Goal: Task Accomplishment & Management: Use online tool/utility

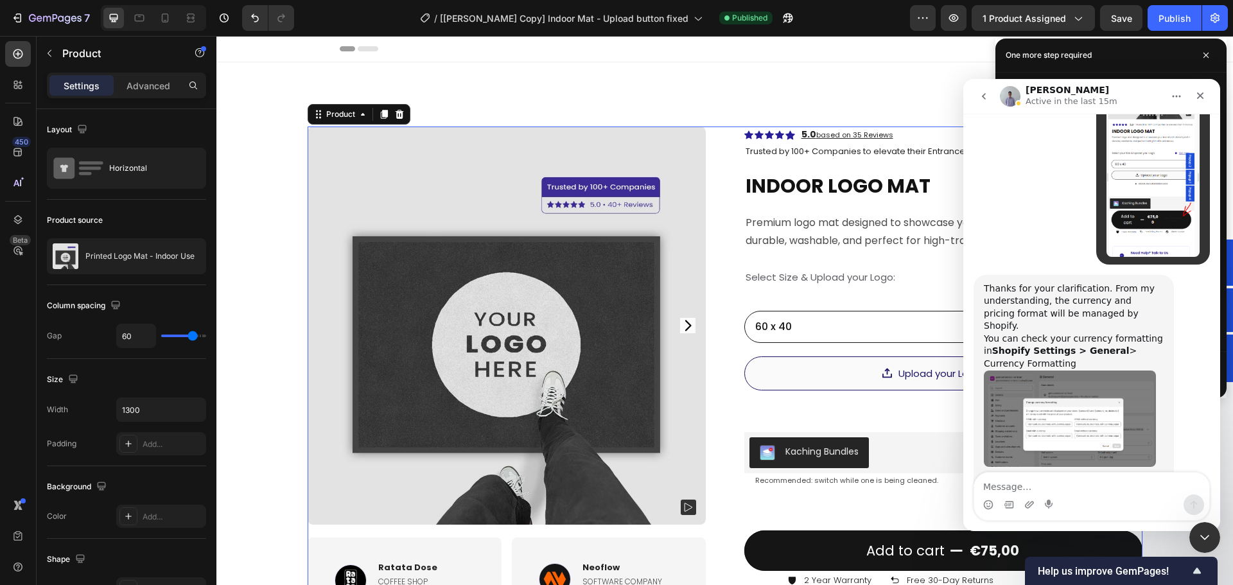
scroll to position [9157, 0]
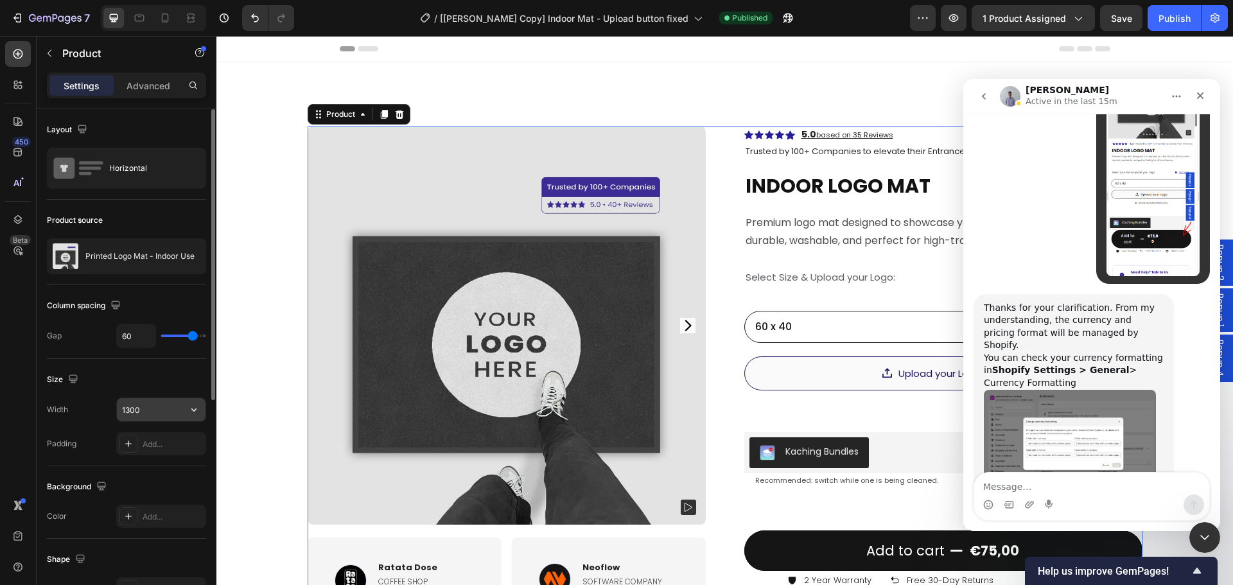
click at [142, 403] on input "1300" at bounding box center [161, 409] width 89 height 23
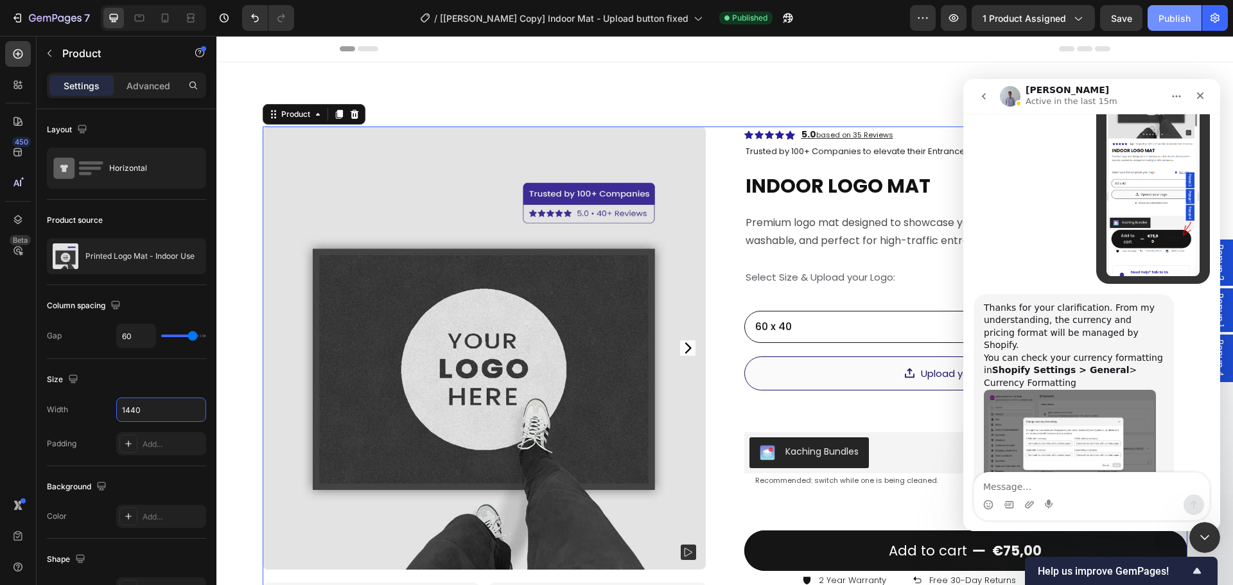
type input "1440"
click at [1174, 24] on div "Publish" at bounding box center [1174, 18] width 32 height 13
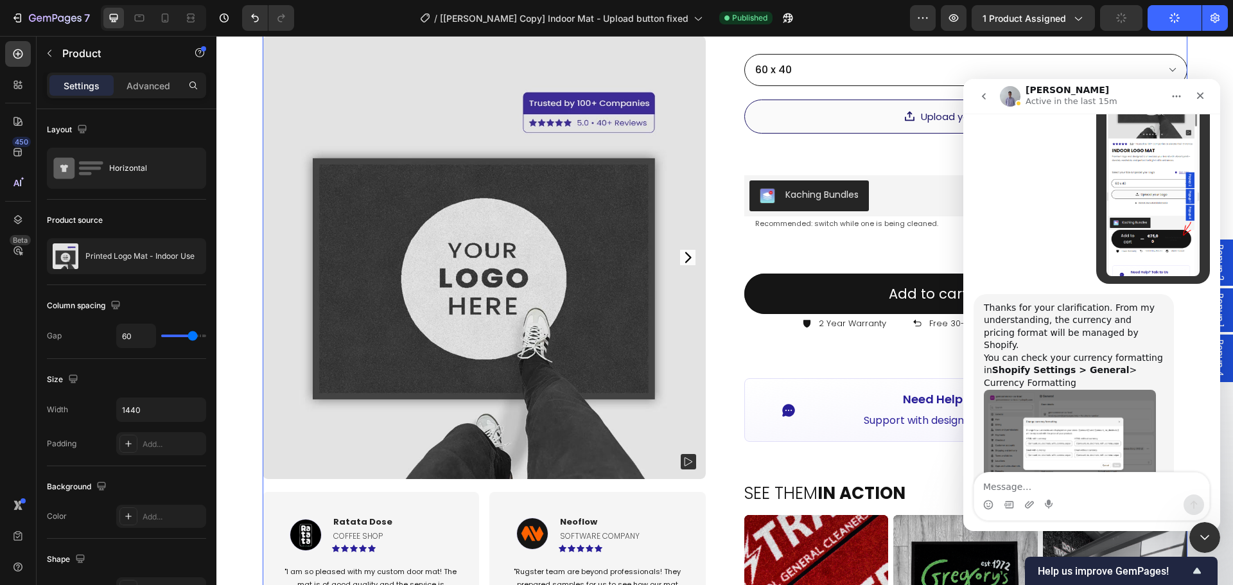
scroll to position [385, 0]
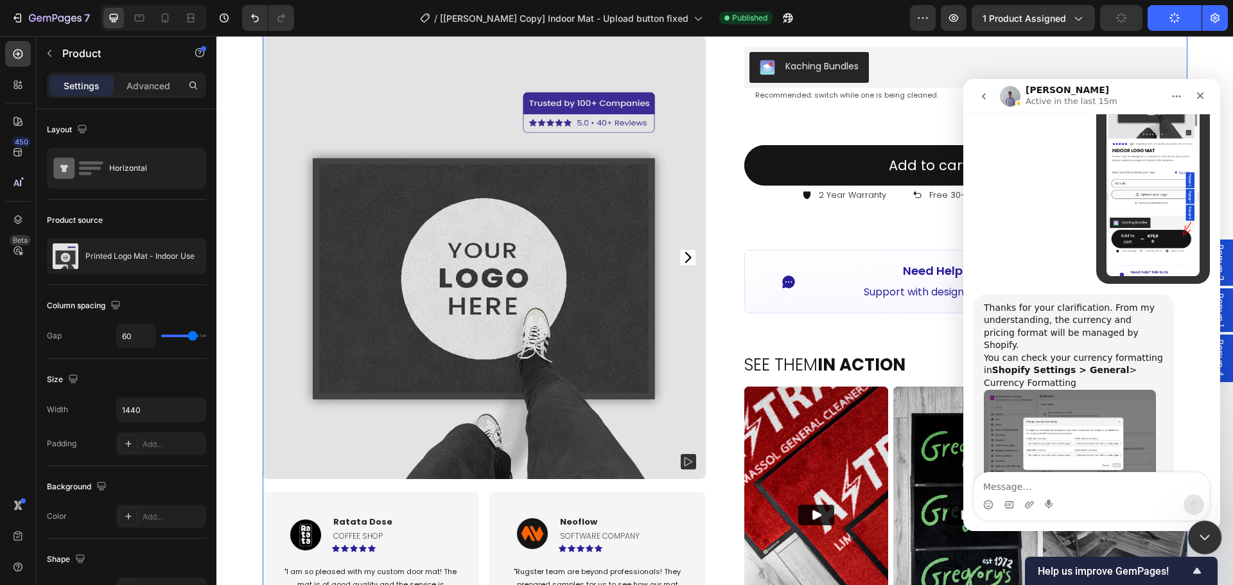
drag, startPoint x: 1427, startPoint y: 963, endPoint x: 1934, endPoint y: 974, distance: 506.8
click at [1203, 523] on div "Close Intercom Messenger" at bounding box center [1202, 535] width 31 height 31
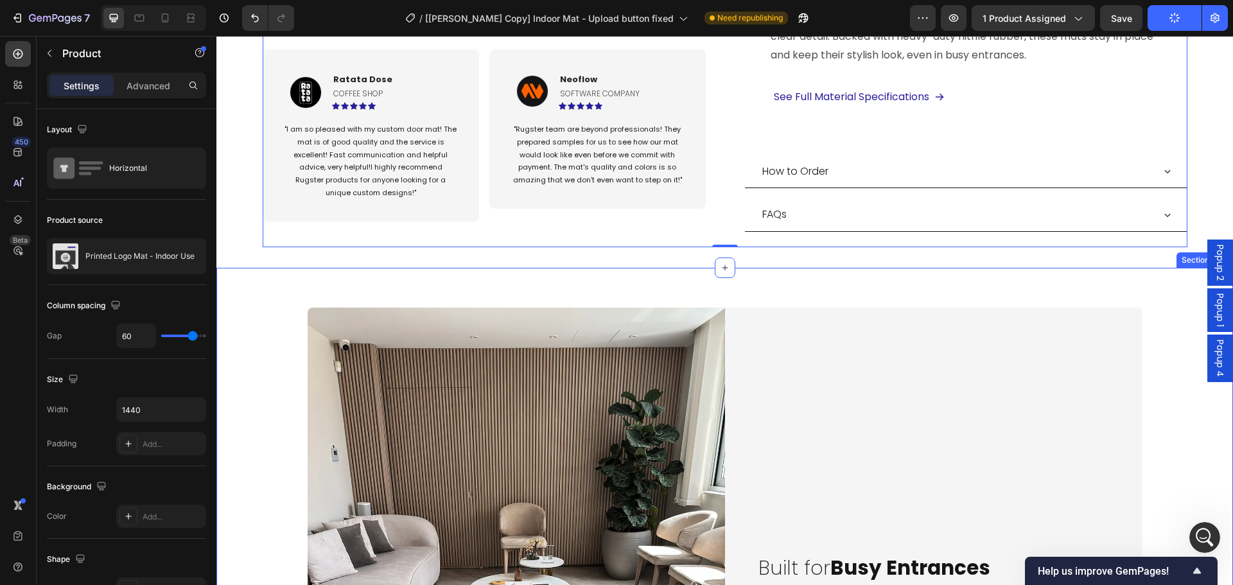
scroll to position [1349, 0]
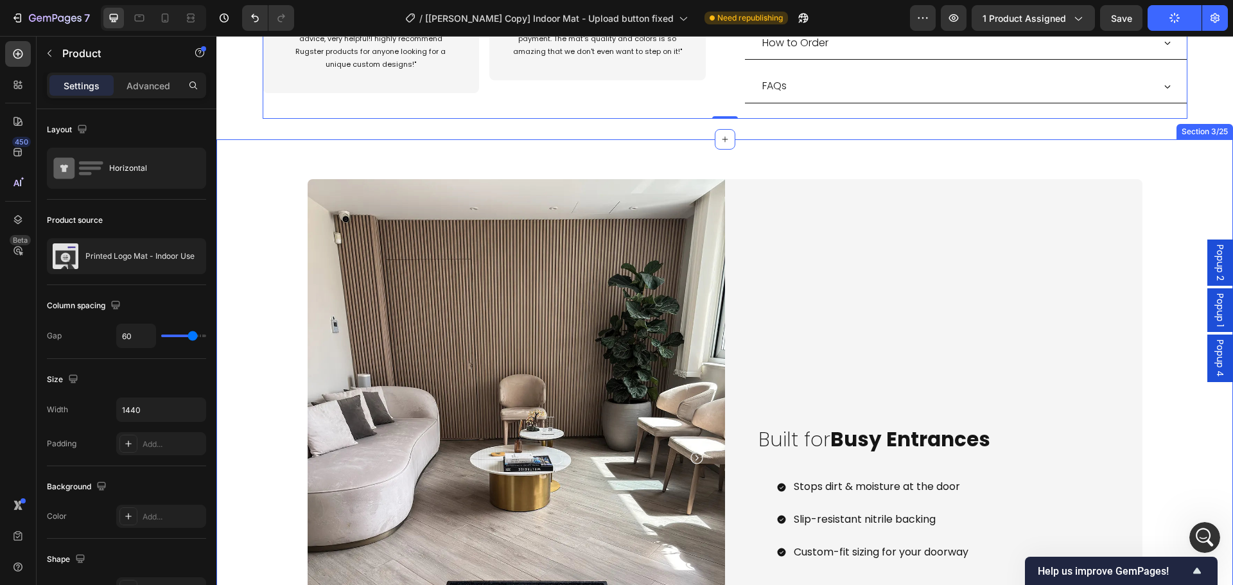
click at [720, 160] on div "Image Image Image Image Carousel Carousel Built for Busy Entrances Heading Stop…" at bounding box center [724, 464] width 1017 height 608
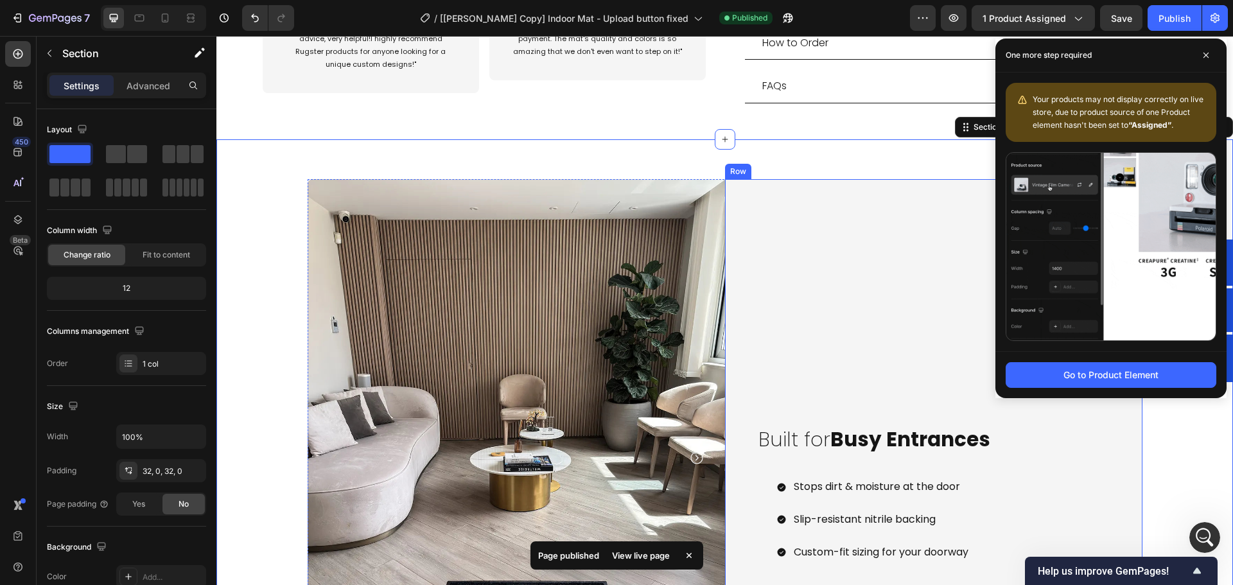
click at [747, 317] on div "Built for Busy Entrances Heading Stops dirt & moisture at the door Slip-resista…" at bounding box center [933, 456] width 417 height 555
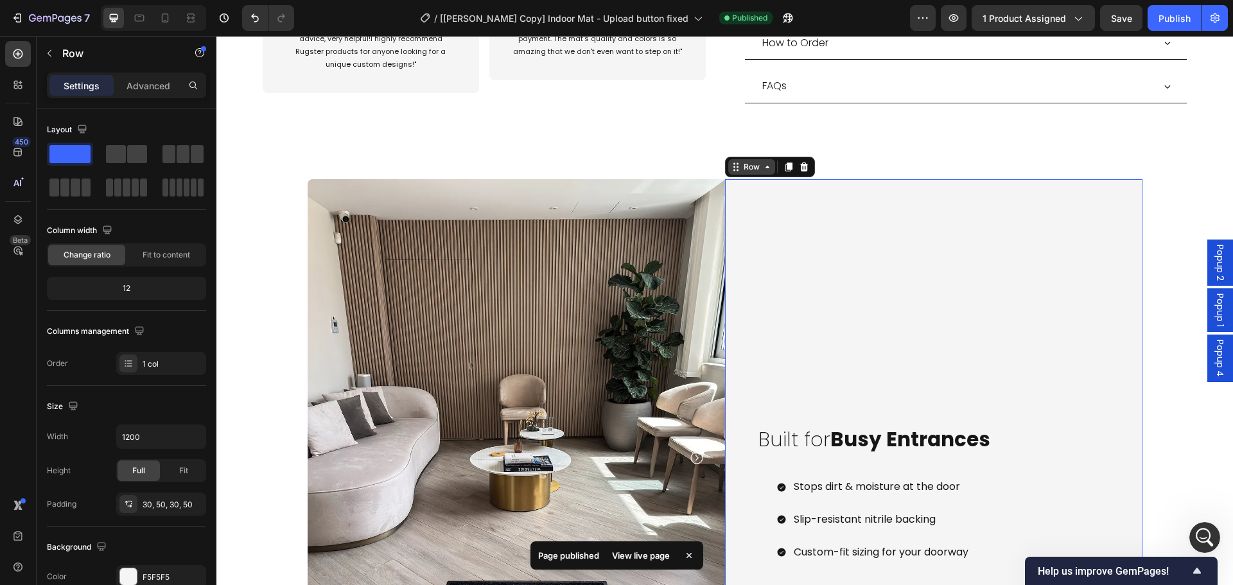
click at [741, 161] on div "Row" at bounding box center [751, 167] width 21 height 12
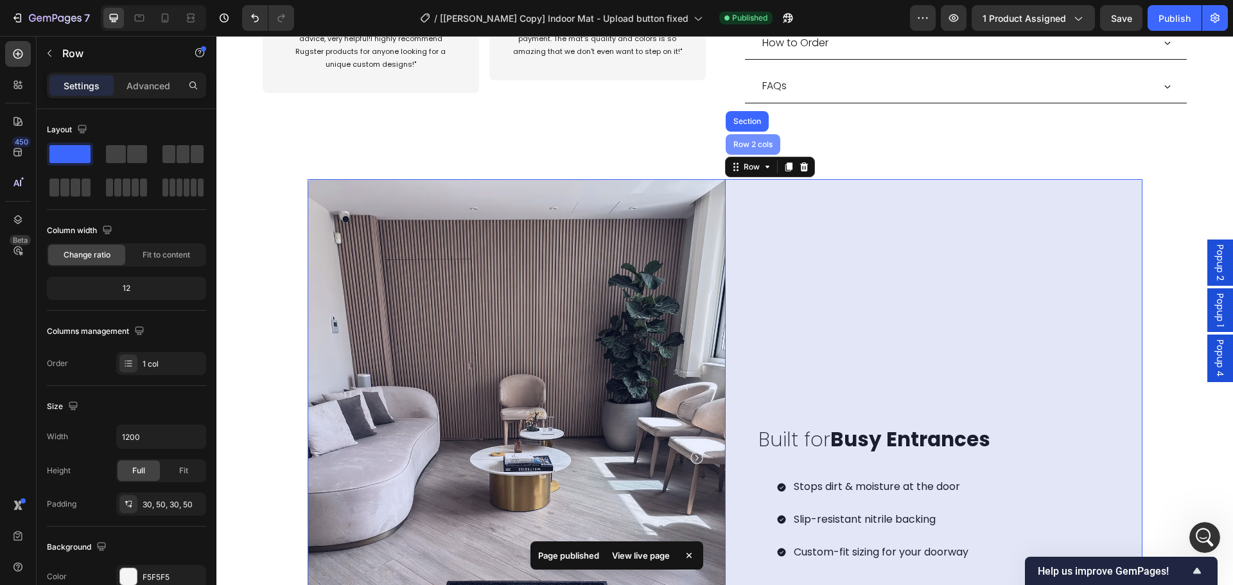
click at [746, 141] on div "Row 2 cols" at bounding box center [753, 145] width 44 height 8
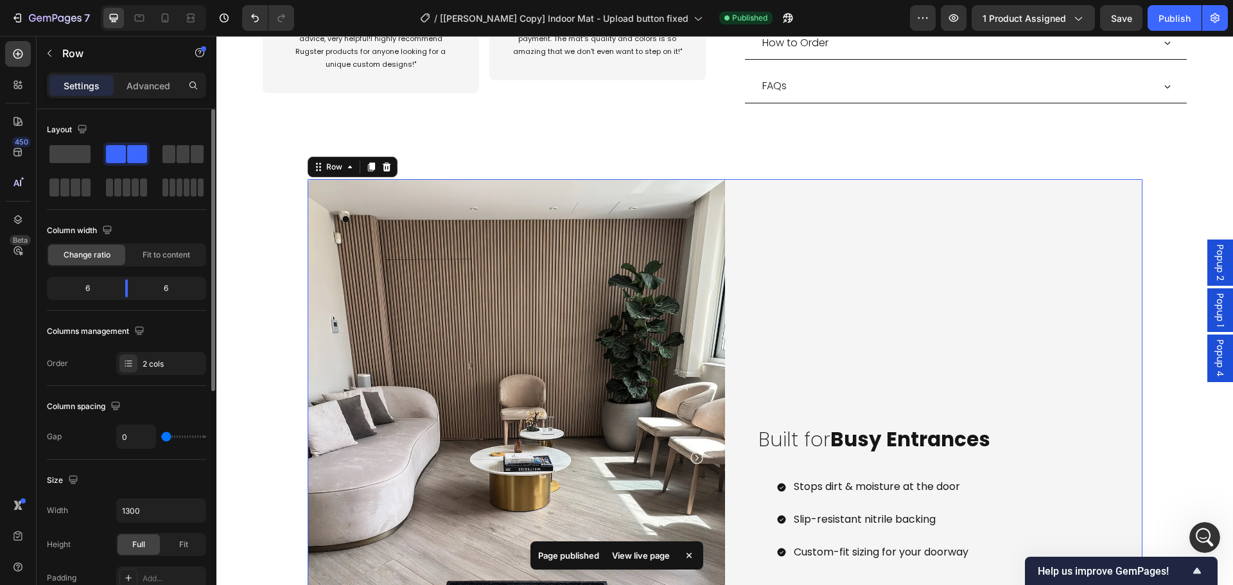
scroll to position [64, 0]
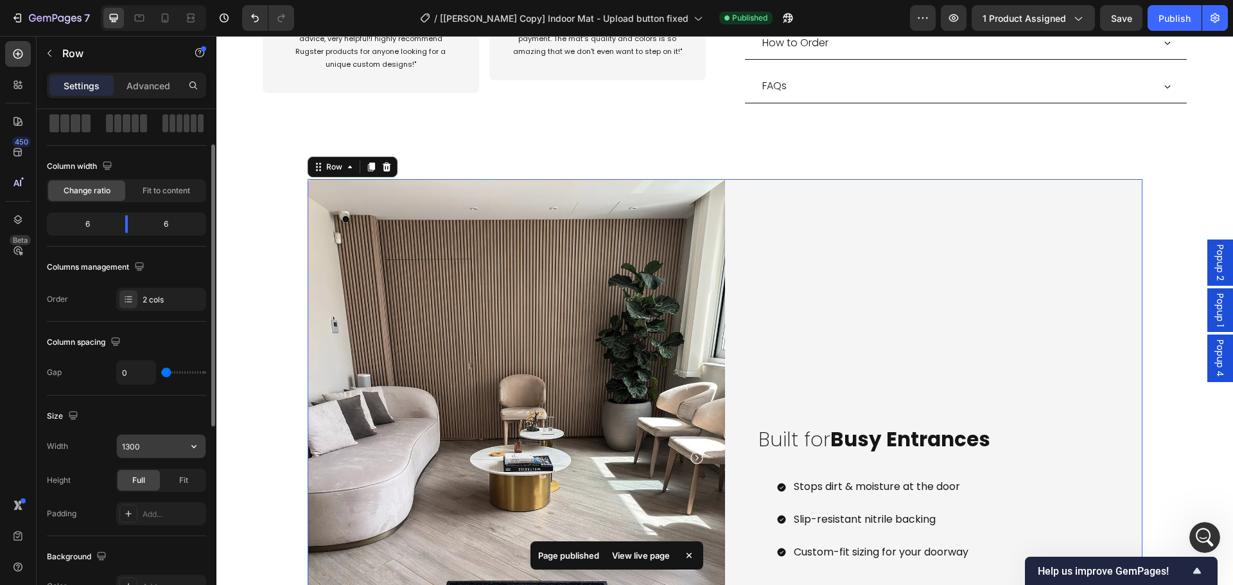
click at [142, 448] on input "1300" at bounding box center [161, 446] width 89 height 23
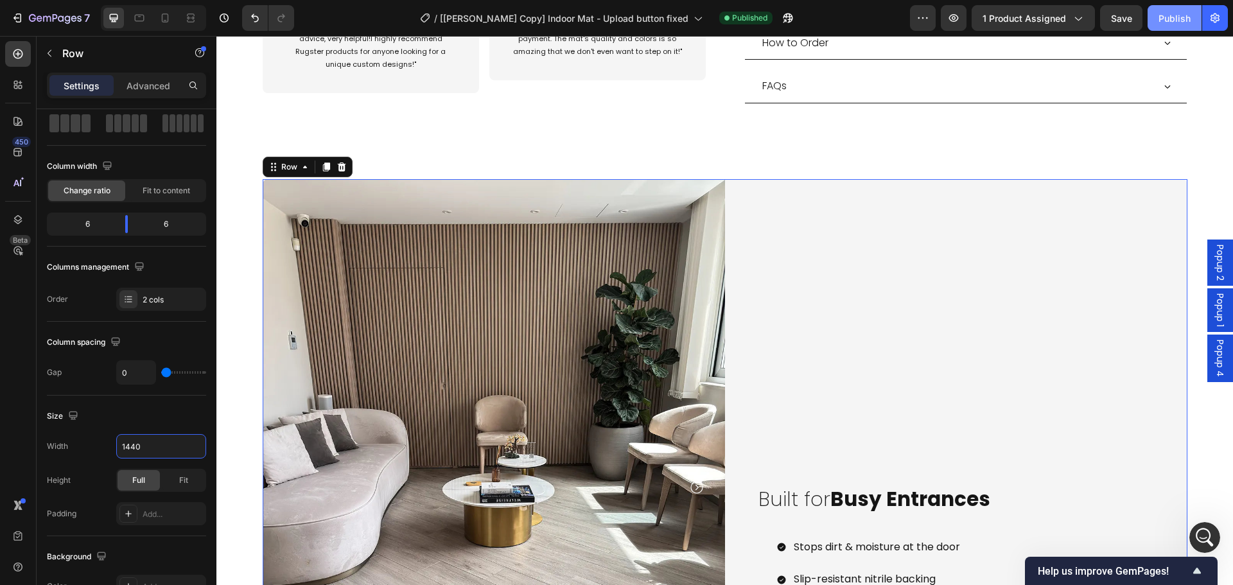
type input "1440"
click at [1180, 10] on button "Publish" at bounding box center [1175, 18] width 54 height 26
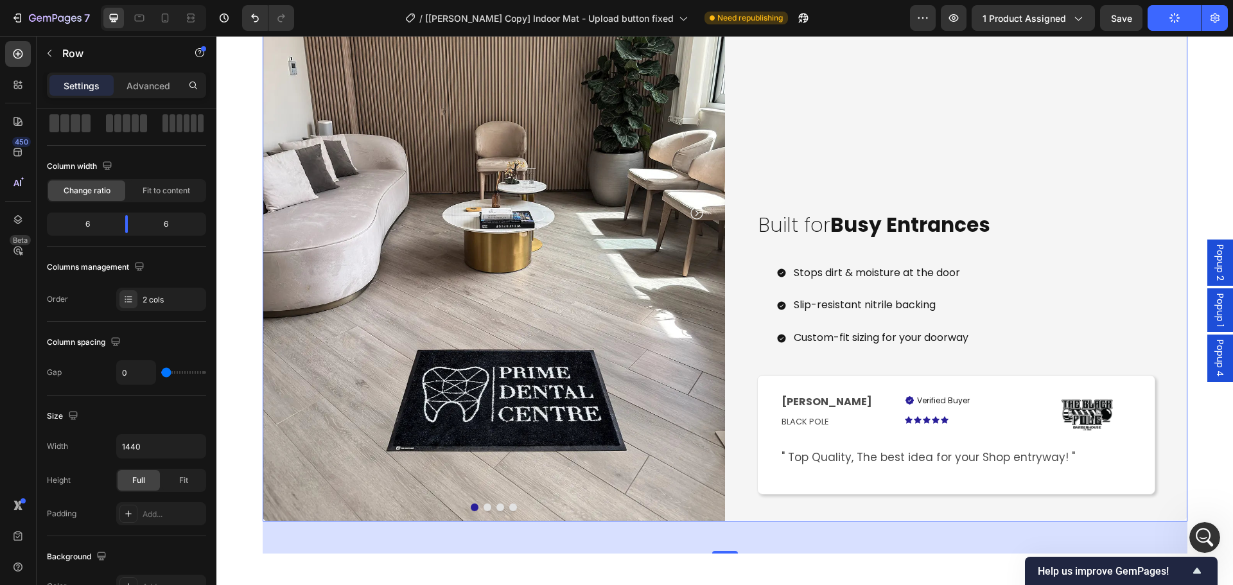
scroll to position [2055, 0]
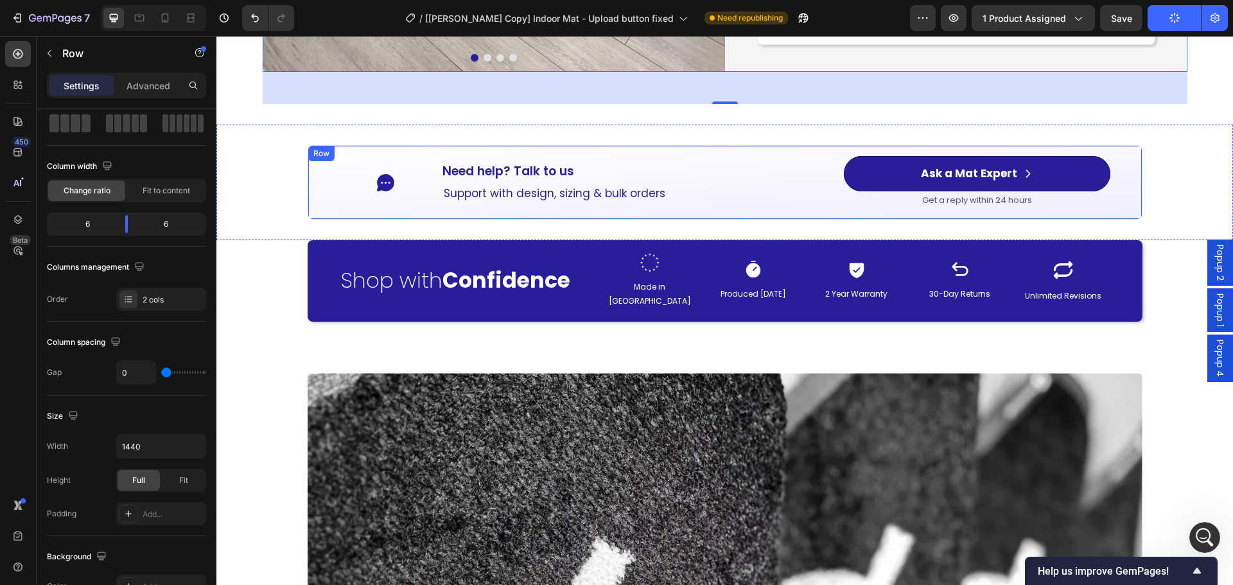
click at [771, 209] on div "Icon Need help? Talk to us Button Support with design, sizing & bulk orders Tex…" at bounding box center [725, 182] width 835 height 74
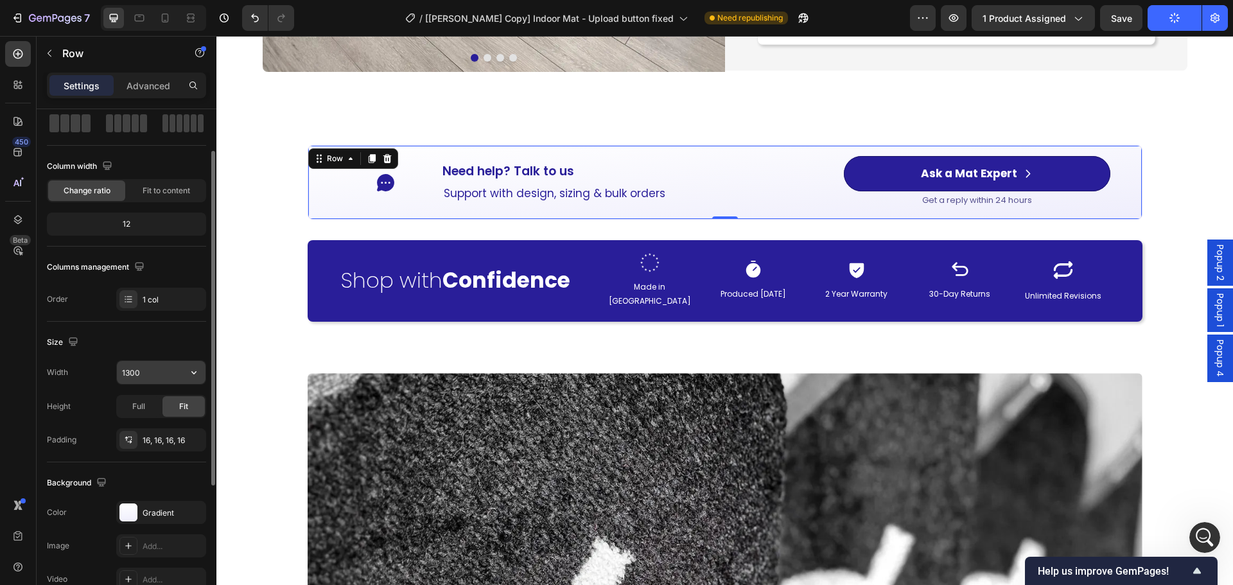
click at [147, 372] on input "1300" at bounding box center [161, 372] width 89 height 23
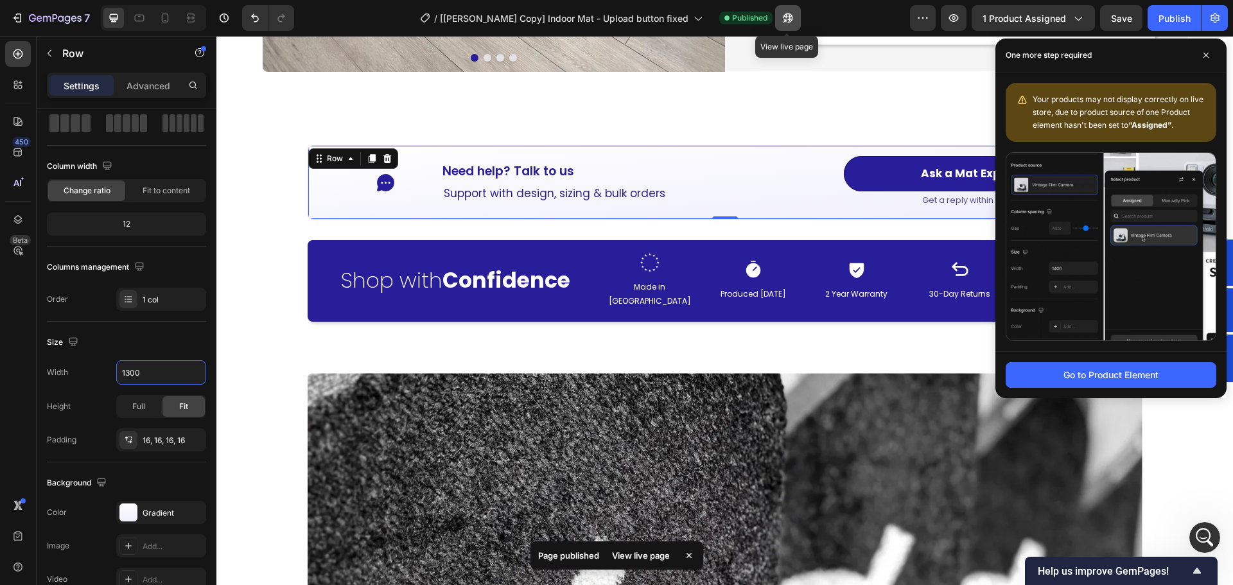
click at [790, 21] on icon "button" at bounding box center [788, 18] width 10 height 10
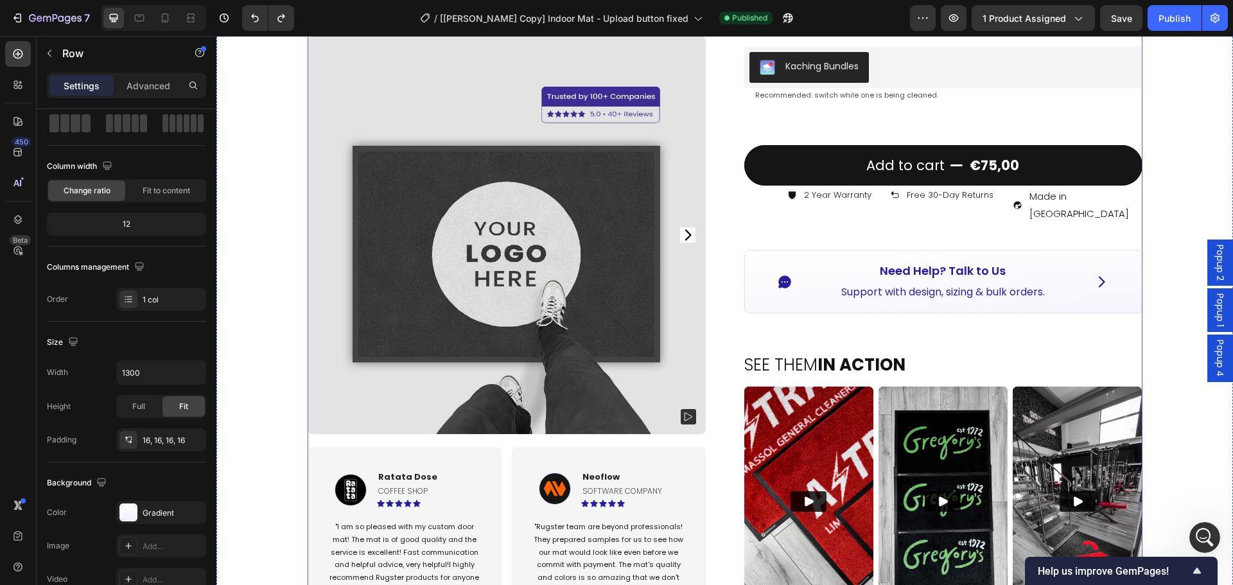
scroll to position [193, 0]
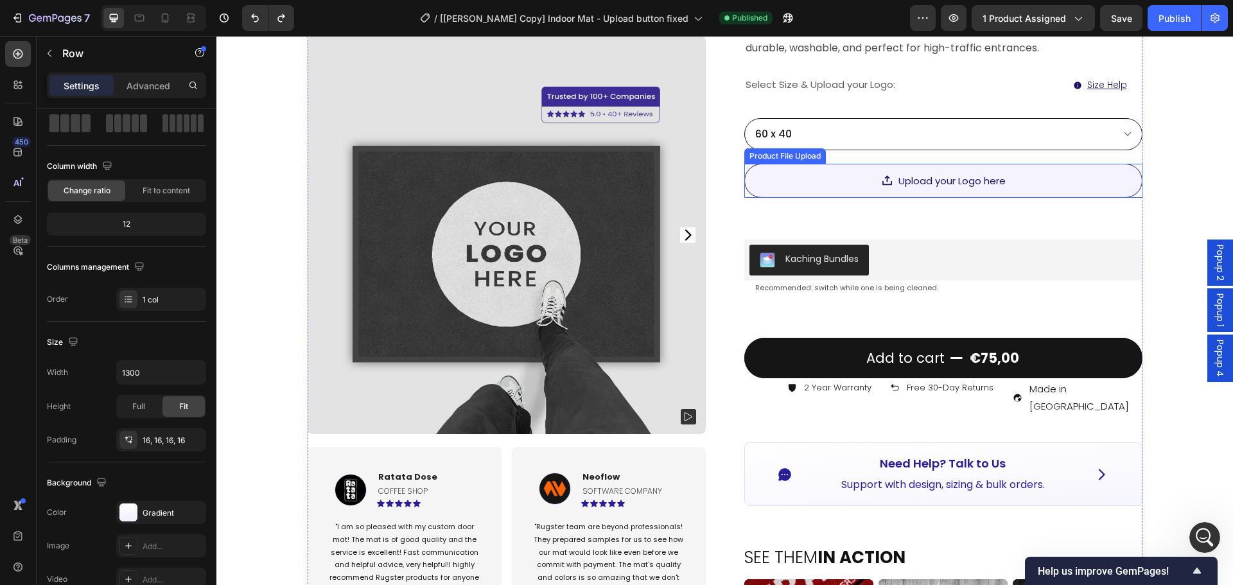
click at [1031, 183] on div "Upload your Logo here" at bounding box center [943, 181] width 398 height 34
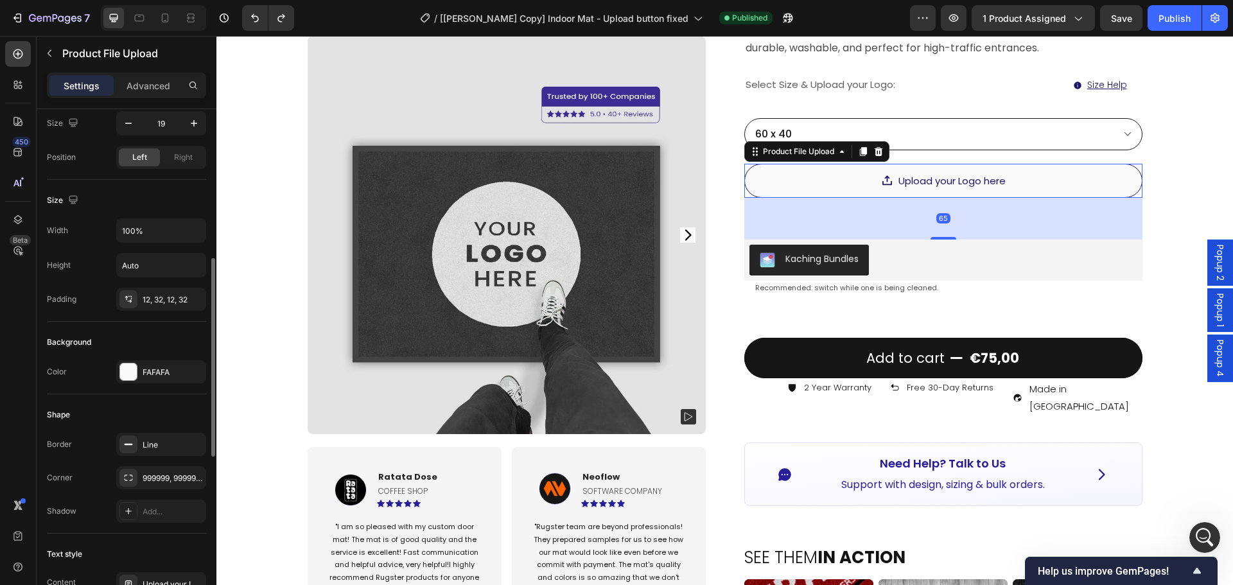
scroll to position [450, 0]
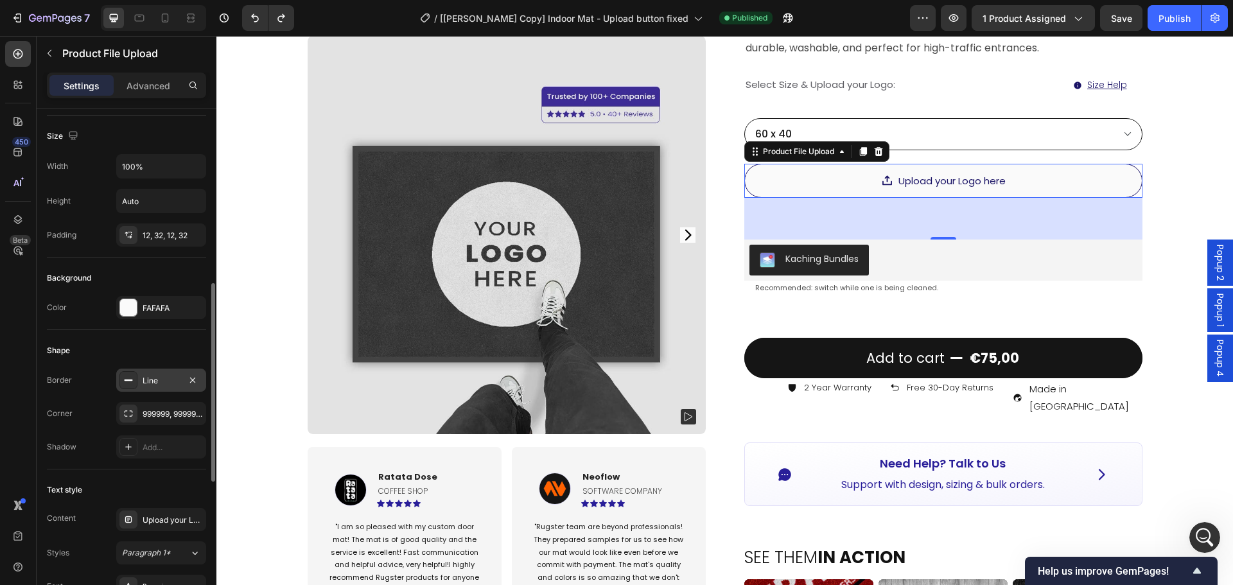
click at [157, 376] on div "Line" at bounding box center [161, 381] width 37 height 12
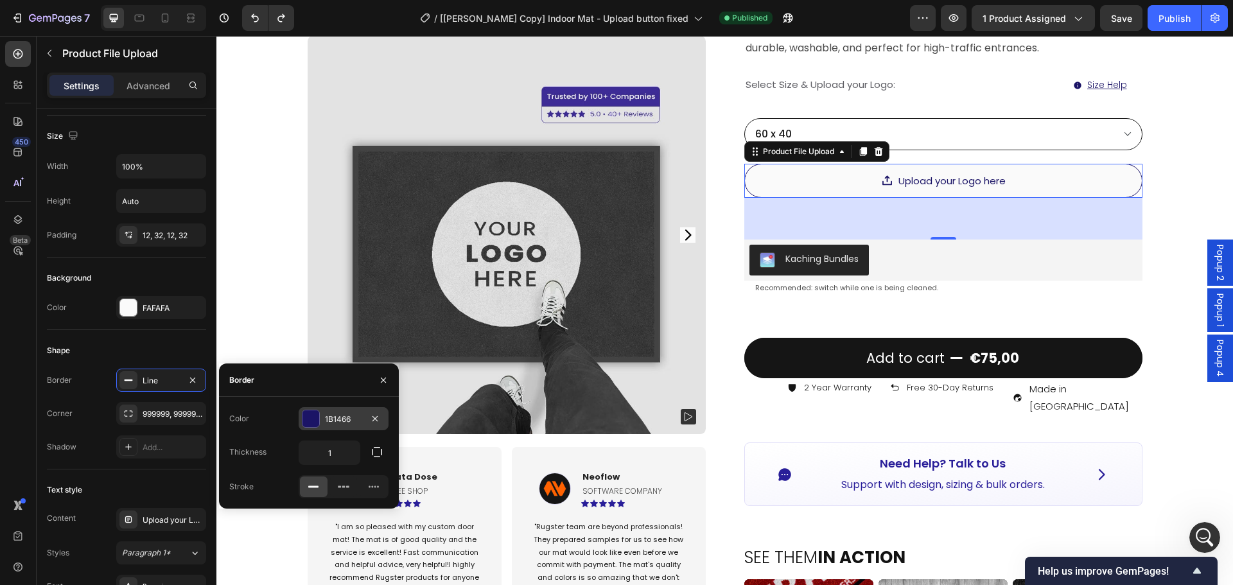
click at [329, 424] on div "1B1466" at bounding box center [343, 420] width 37 height 12
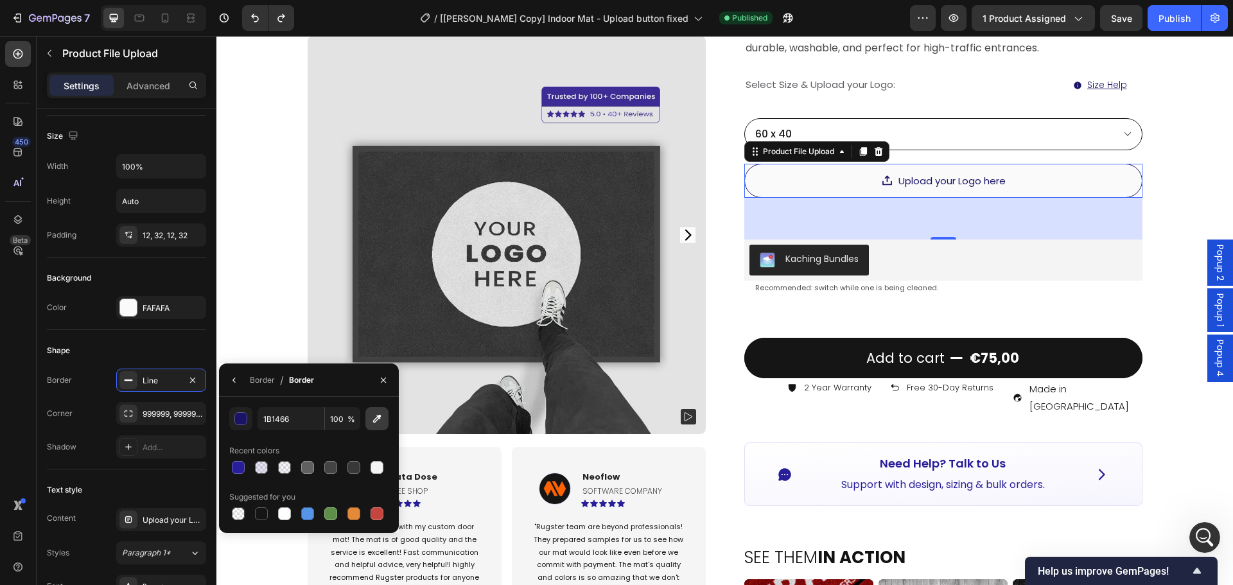
click at [372, 421] on icon "button" at bounding box center [377, 418] width 13 height 13
type input "151515"
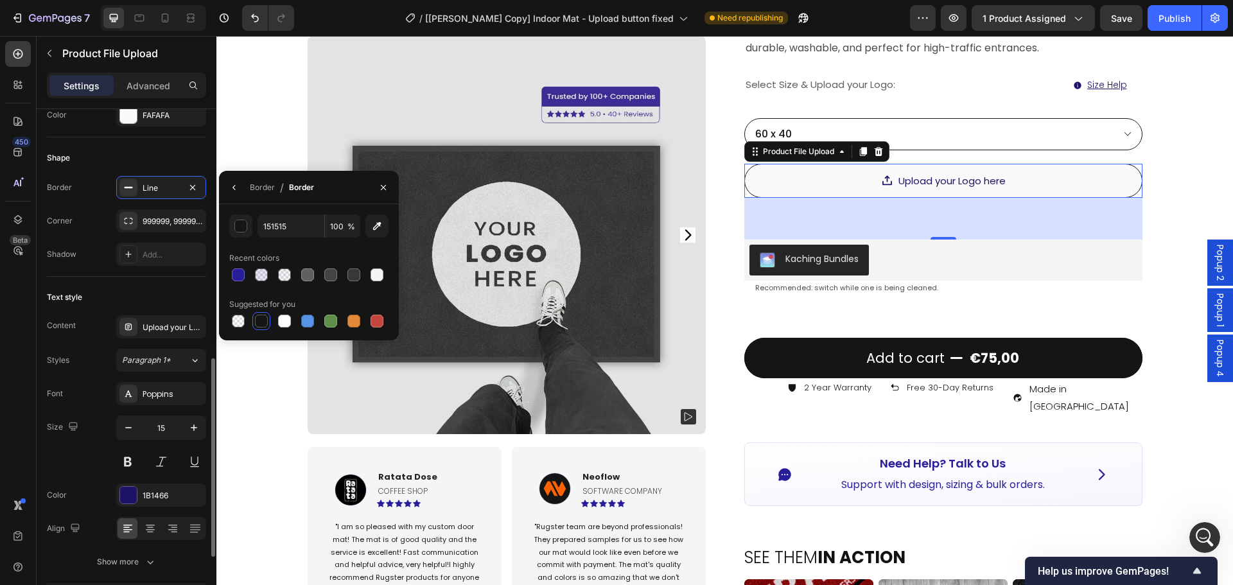
scroll to position [706, 0]
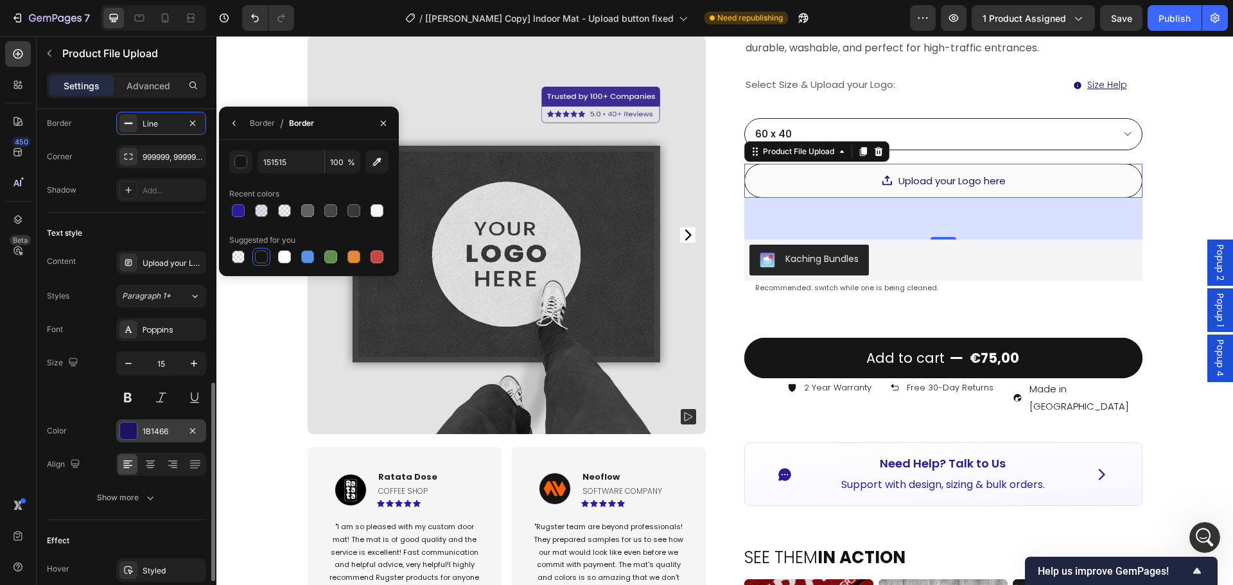
click at [149, 435] on div "1B1466" at bounding box center [161, 432] width 37 height 12
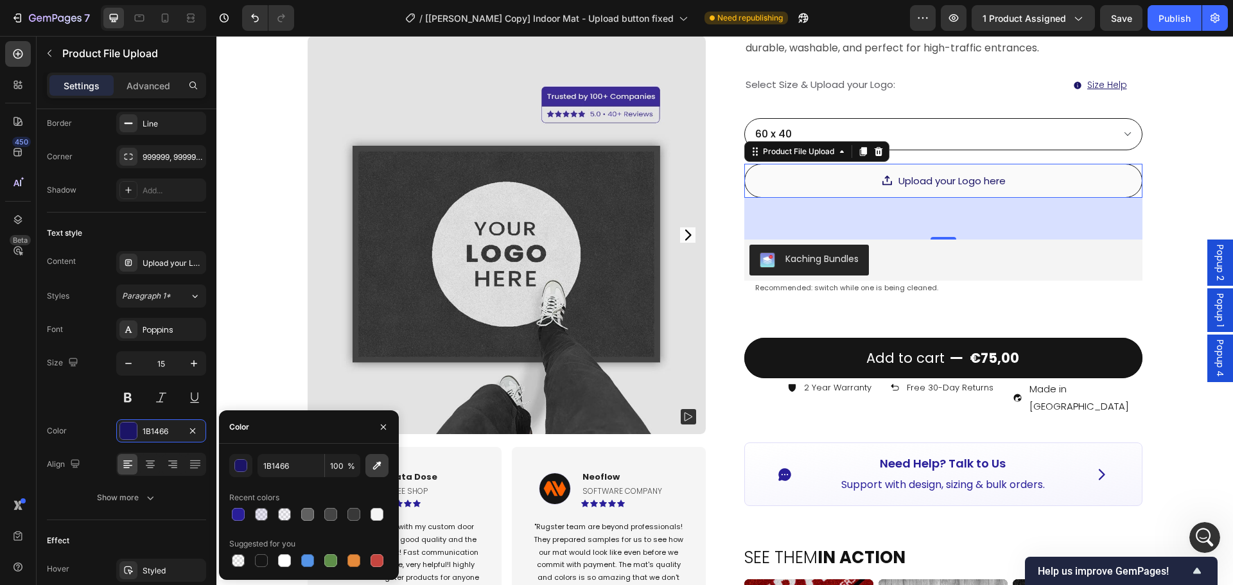
click at [379, 466] on icon "button" at bounding box center [377, 465] width 13 height 13
type input "151515"
click at [1178, 238] on div "Product Images Image Ratata Dose Text block coffee shop Text Block Icon Icon Ic…" at bounding box center [724, 579] width 1017 height 1418
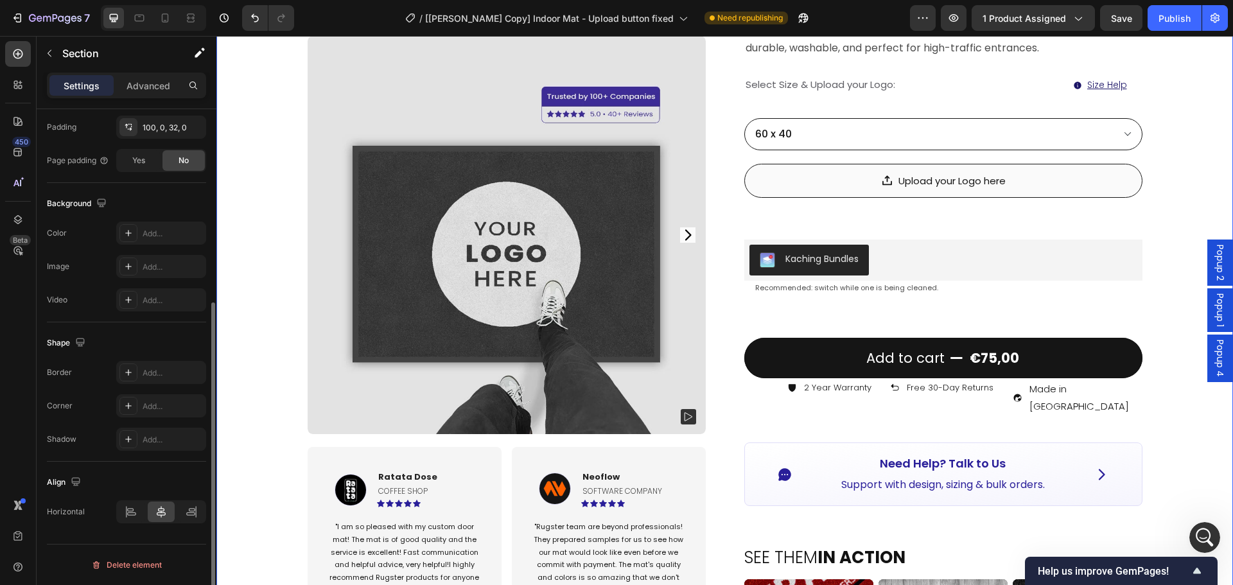
scroll to position [0, 0]
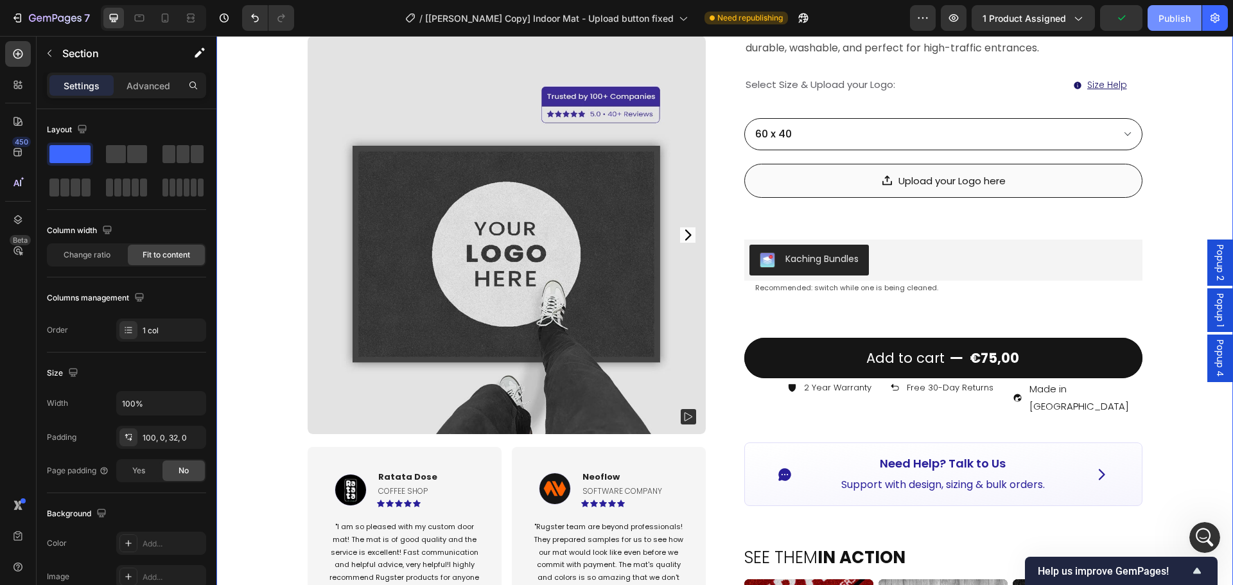
click at [1174, 19] on div "Publish" at bounding box center [1174, 18] width 32 height 13
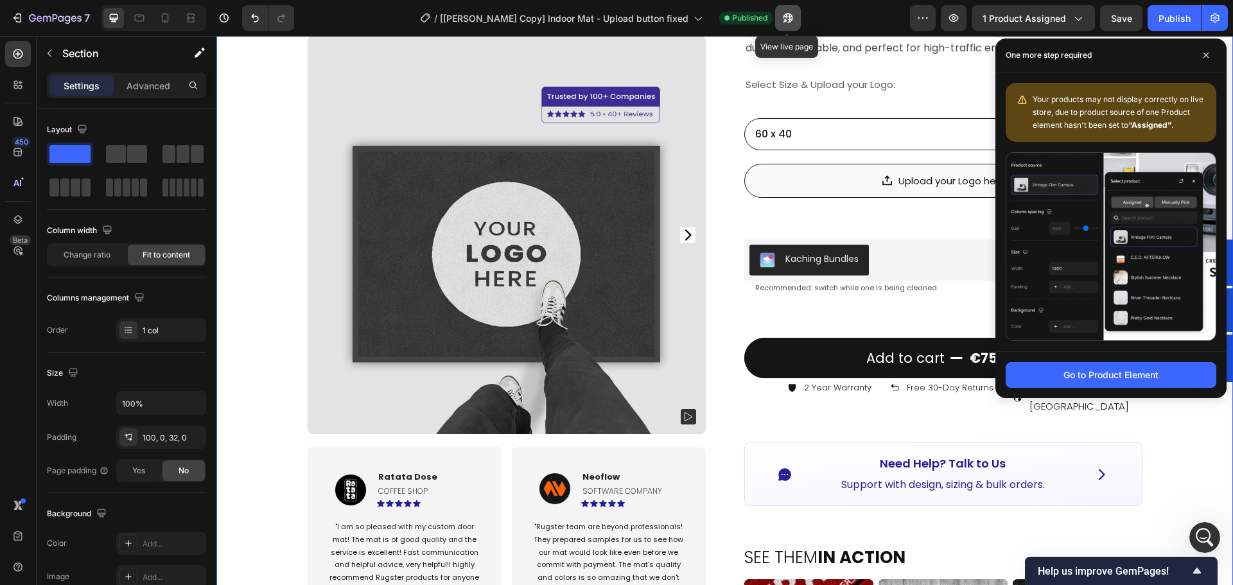
click at [784, 13] on icon "button" at bounding box center [787, 18] width 13 height 13
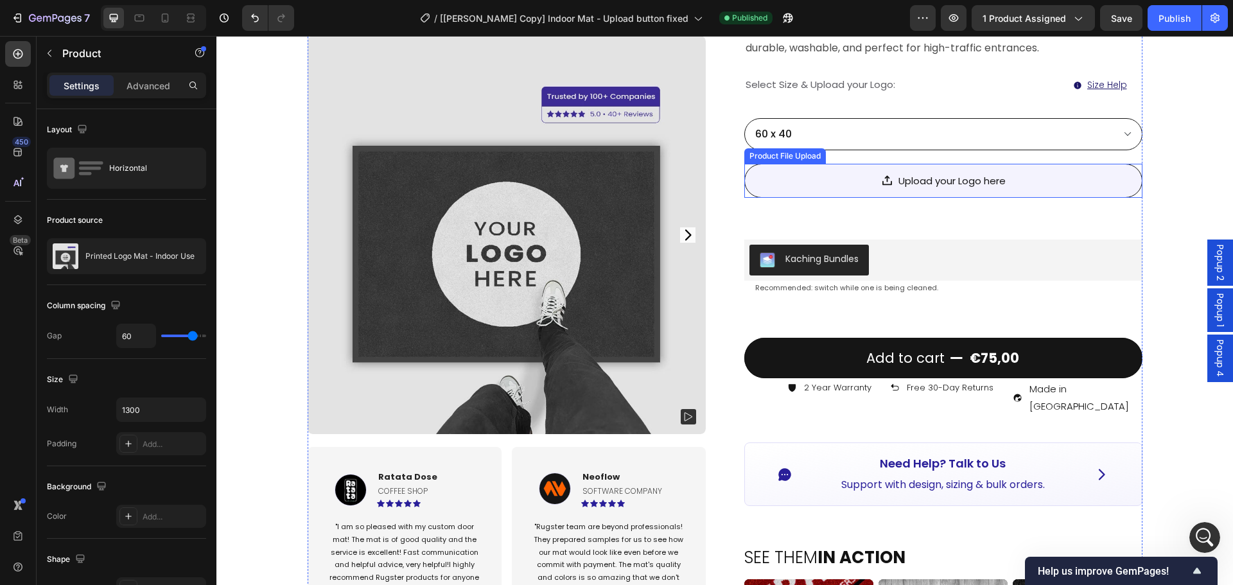
click at [1125, 176] on div "Upload your Logo here" at bounding box center [943, 181] width 398 height 34
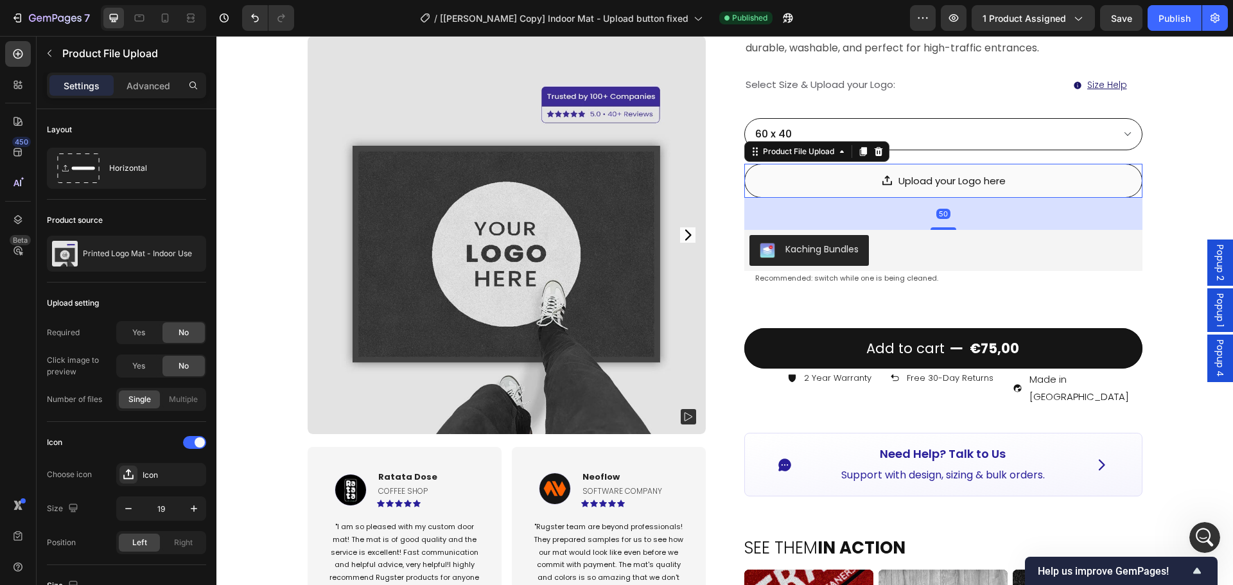
drag, startPoint x: 942, startPoint y: 233, endPoint x: 1338, endPoint y: 60, distance: 431.6
click at [941, 198] on div "50" at bounding box center [943, 198] width 398 height 0
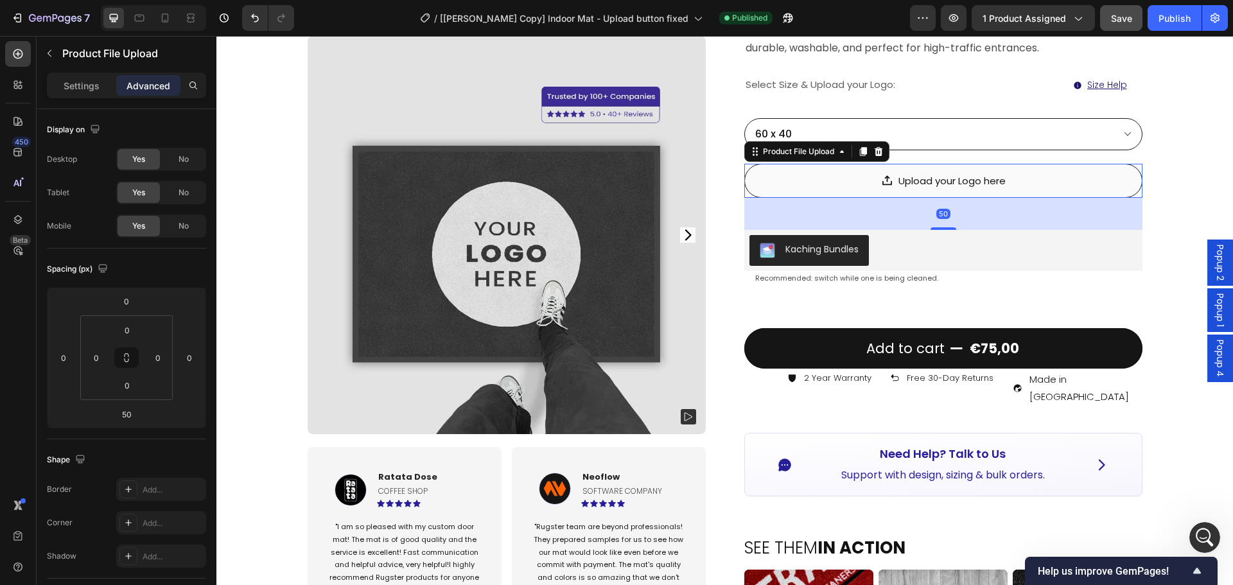
click at [1178, 22] on div "Publish" at bounding box center [1174, 18] width 32 height 13
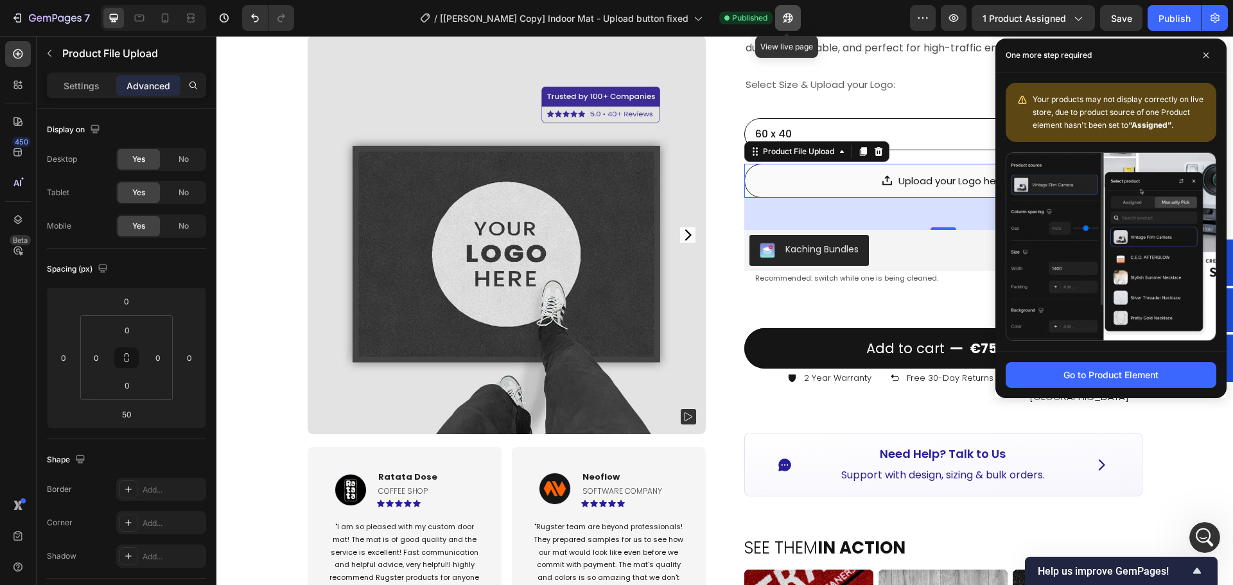
click at [781, 17] on icon "button" at bounding box center [787, 18] width 13 height 13
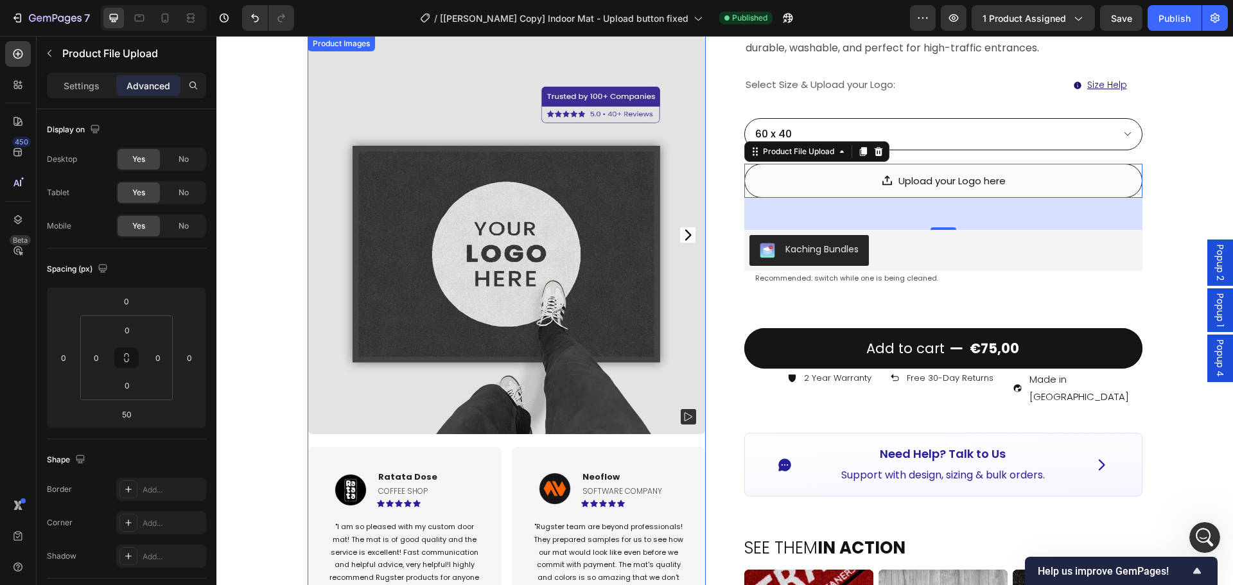
click at [685, 236] on icon "Carousel Next Arrow" at bounding box center [688, 234] width 6 height 11
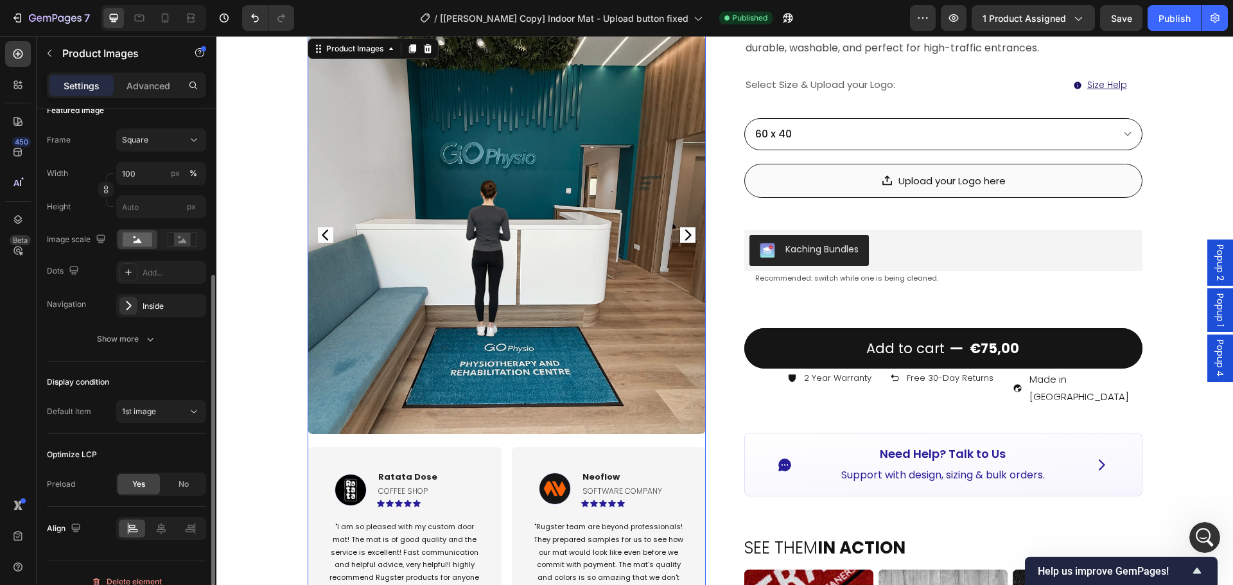
scroll to position [209, 0]
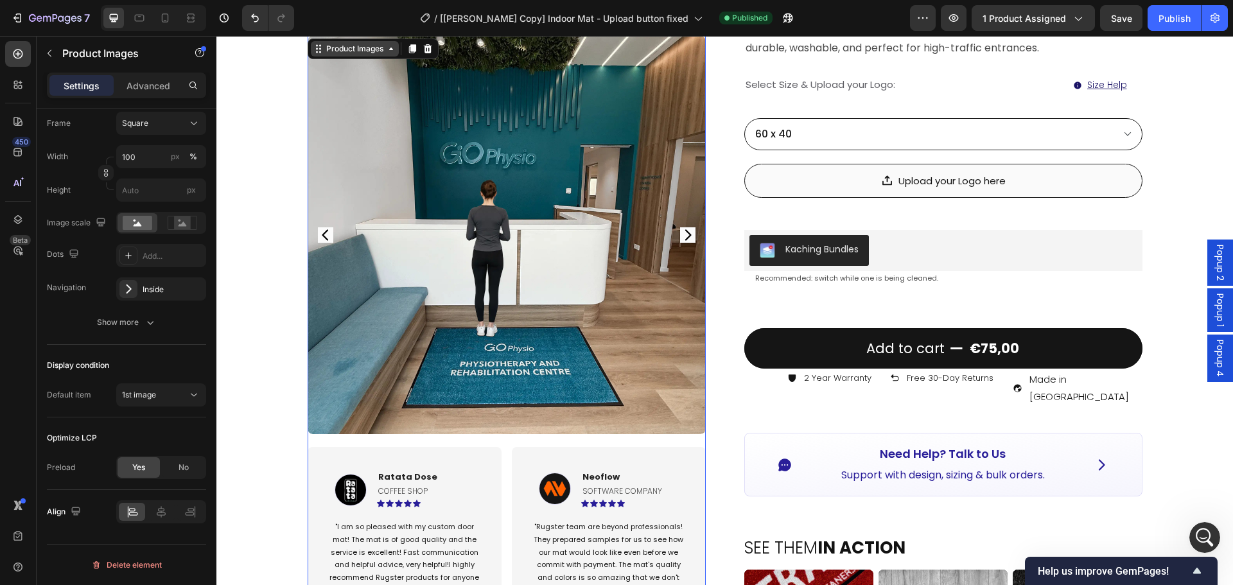
click at [353, 45] on div "Product Images" at bounding box center [355, 49] width 62 height 12
click at [346, 51] on div "Product Images" at bounding box center [355, 49] width 62 height 12
click at [151, 290] on div "Inside" at bounding box center [161, 290] width 37 height 12
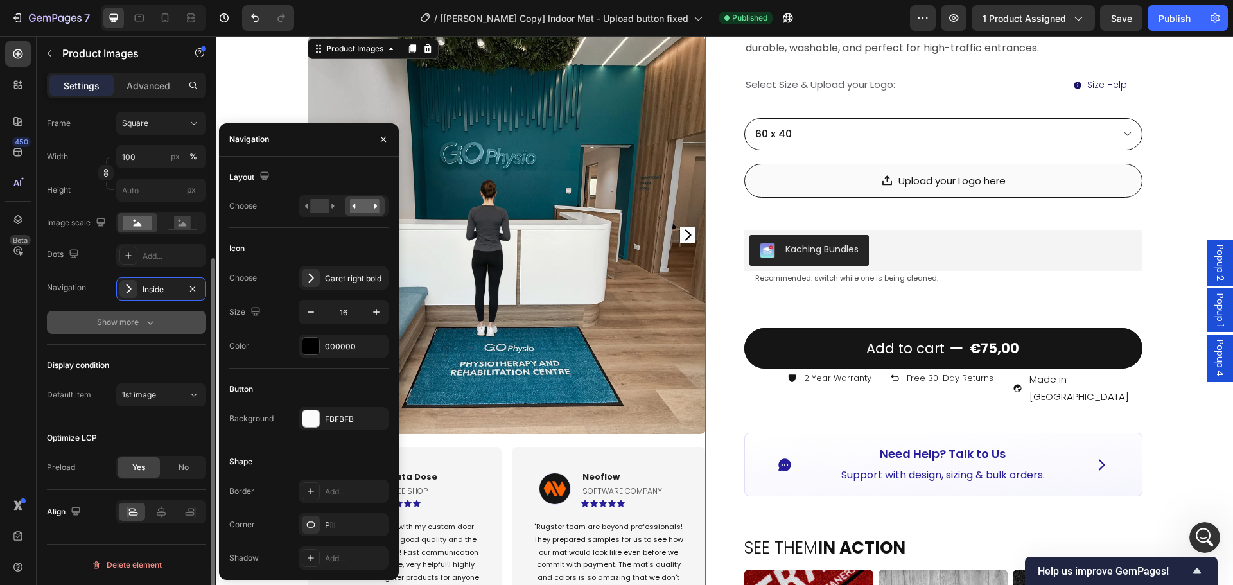
click at [136, 327] on div "Show more" at bounding box center [127, 322] width 60 height 13
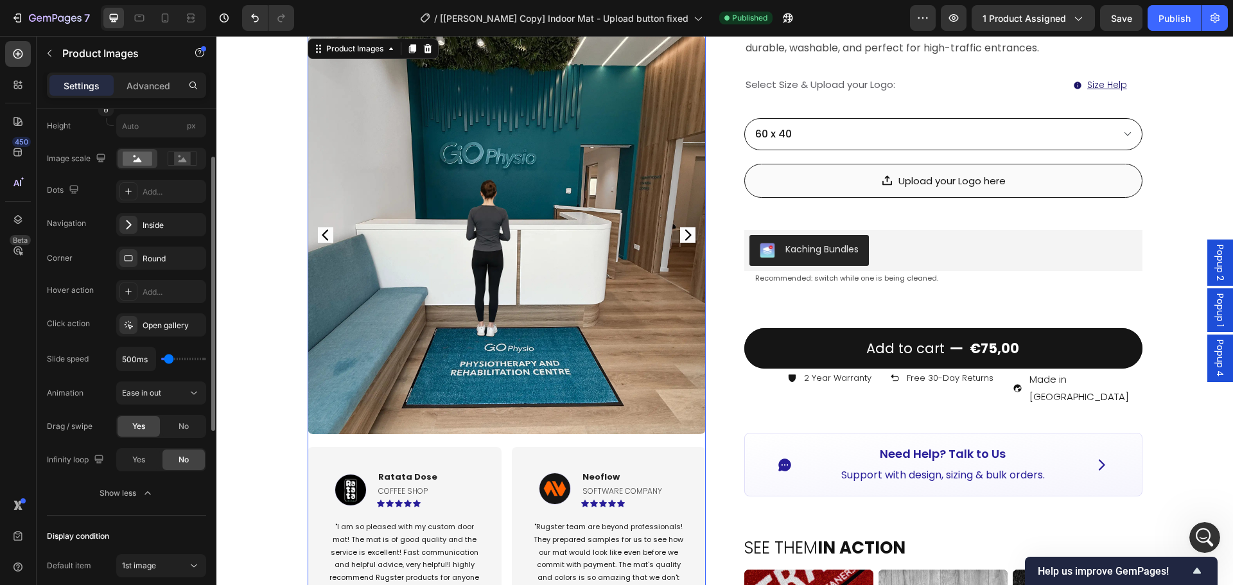
scroll to position [145, 0]
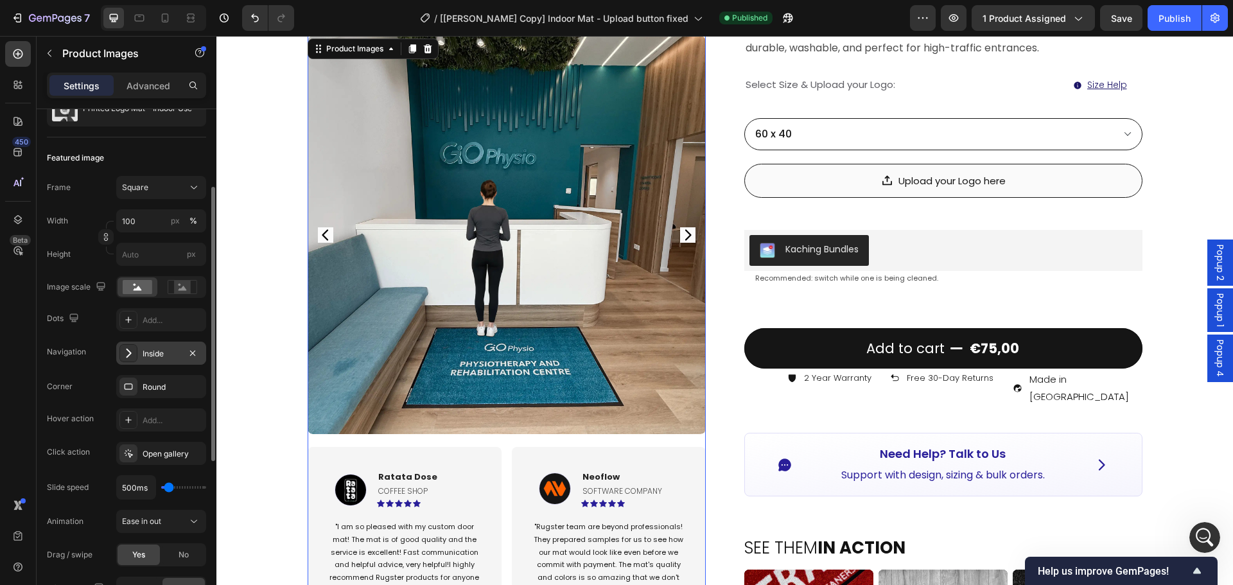
click at [151, 353] on div "Inside" at bounding box center [161, 354] width 37 height 12
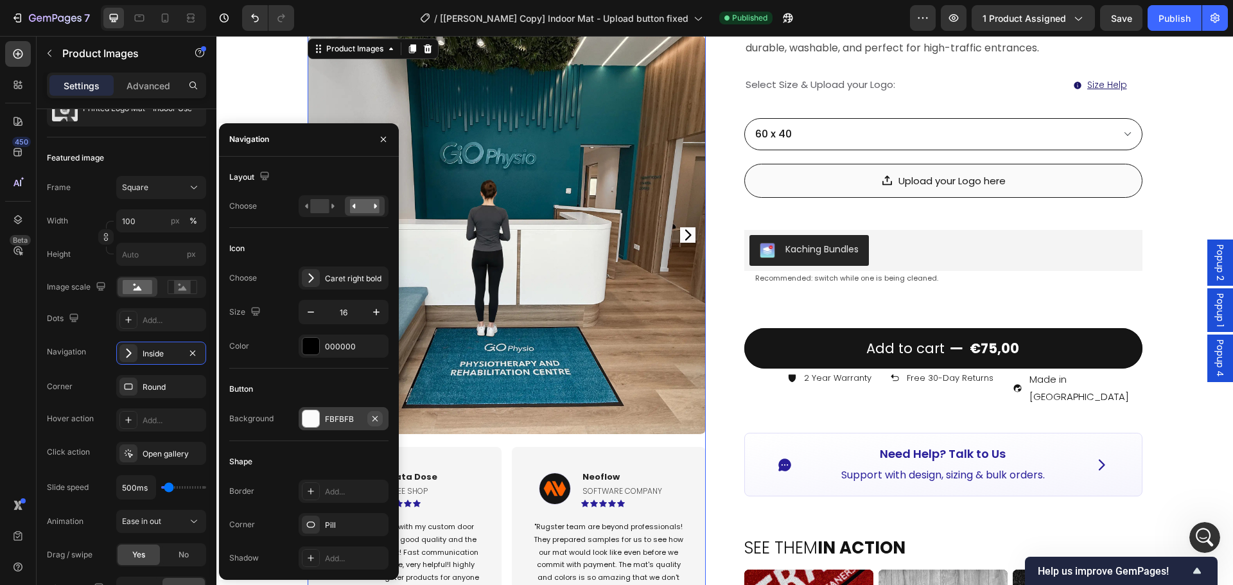
click at [374, 415] on icon "button" at bounding box center [375, 419] width 10 height 10
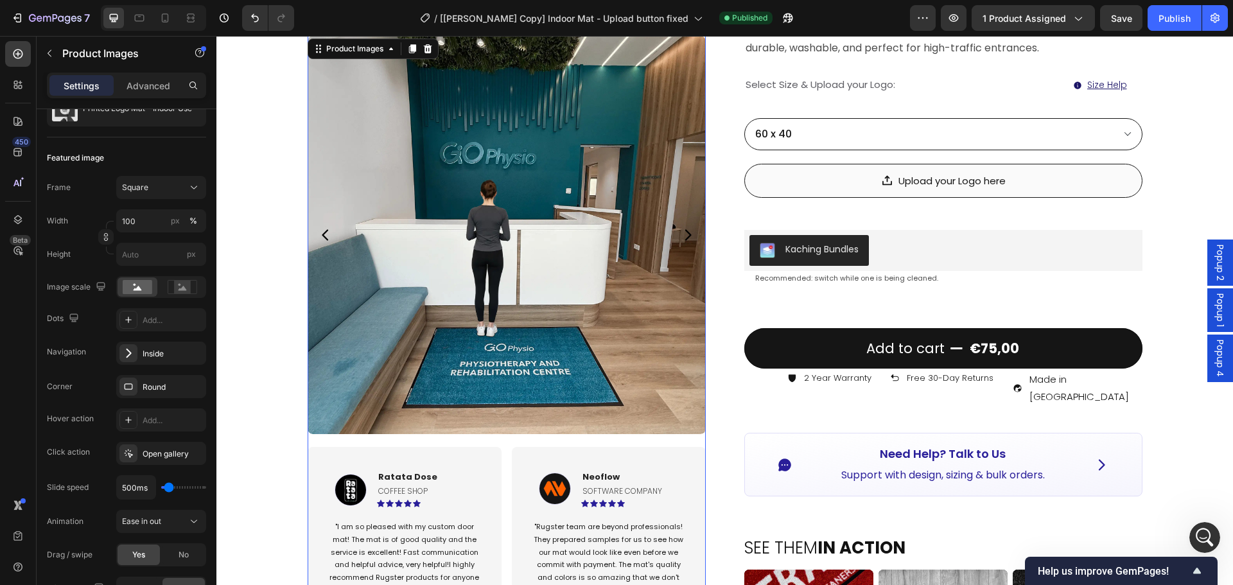
click at [683, 231] on icon "Carousel Next Arrow" at bounding box center [687, 234] width 15 height 15
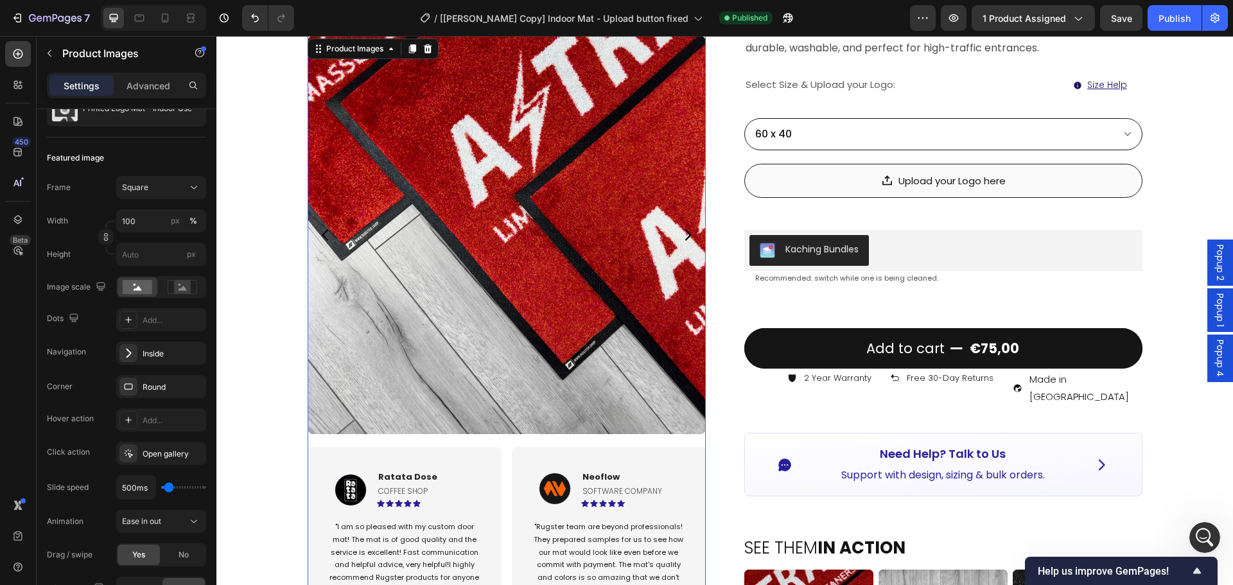
click at [322, 236] on icon "Carousel Back Arrow" at bounding box center [325, 234] width 15 height 15
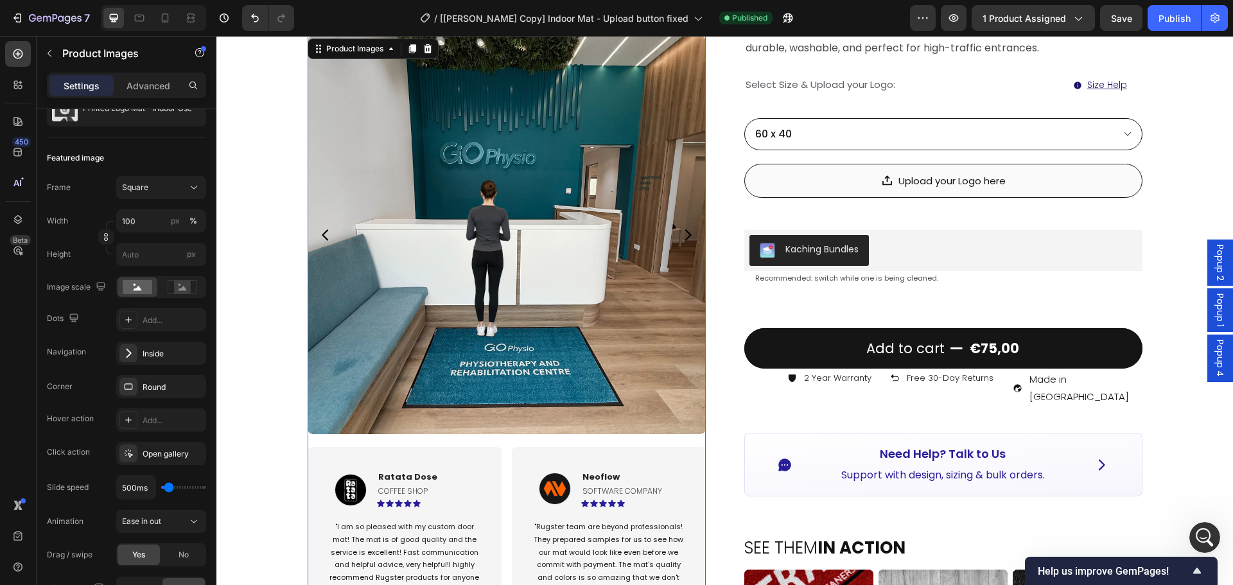
click at [322, 236] on icon "Carousel Back Arrow" at bounding box center [325, 234] width 15 height 15
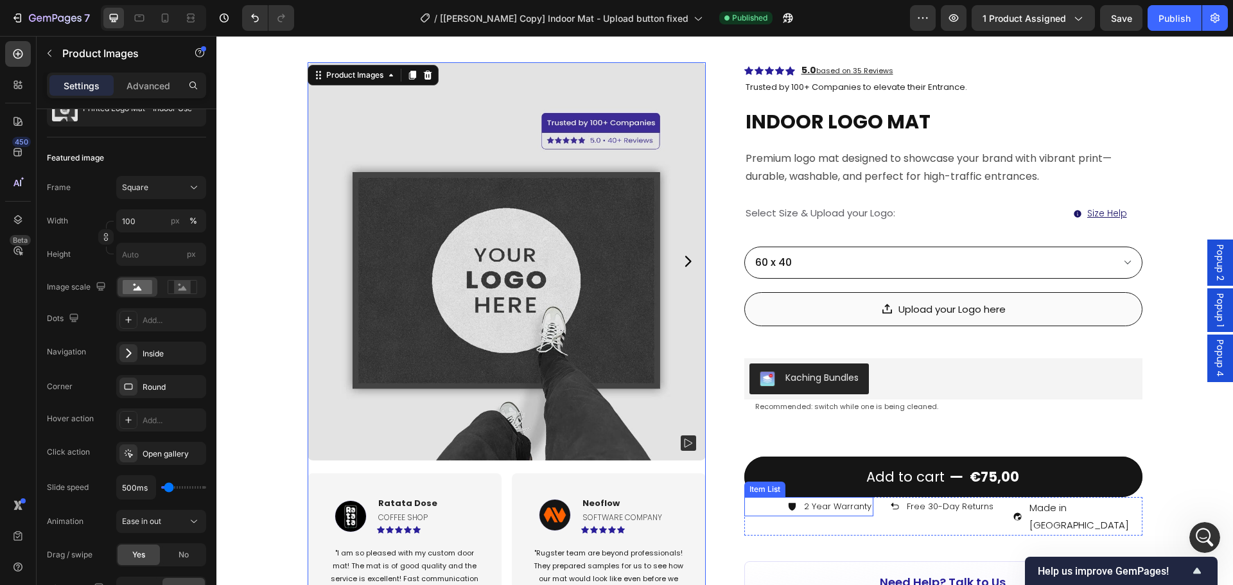
scroll to position [0, 0]
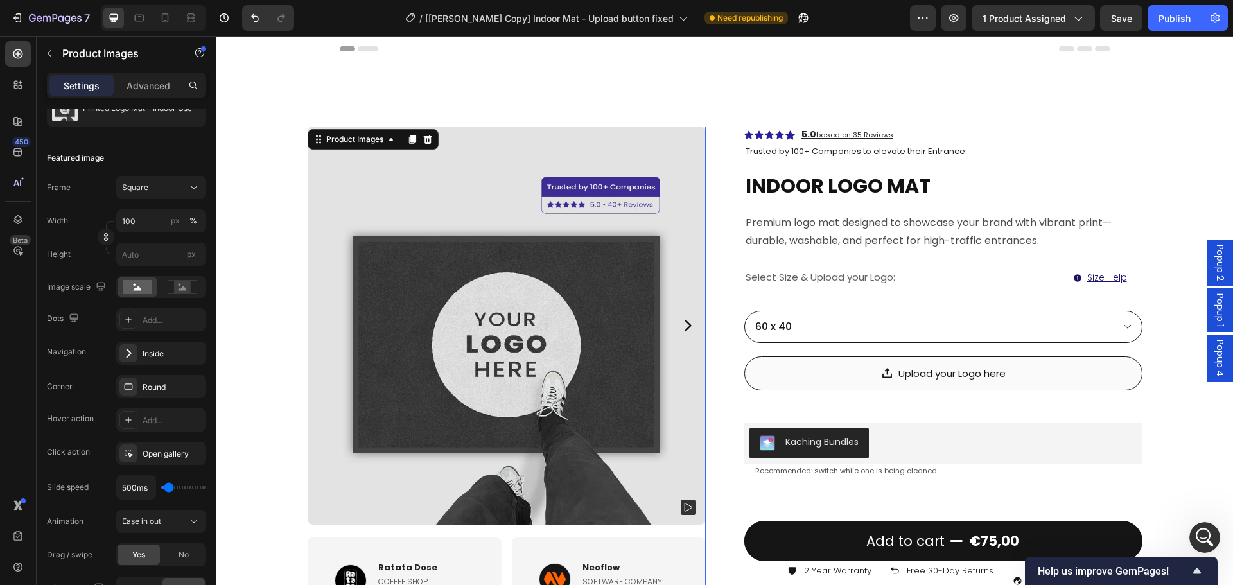
click at [680, 324] on icon "Carousel Next Arrow" at bounding box center [687, 325] width 15 height 15
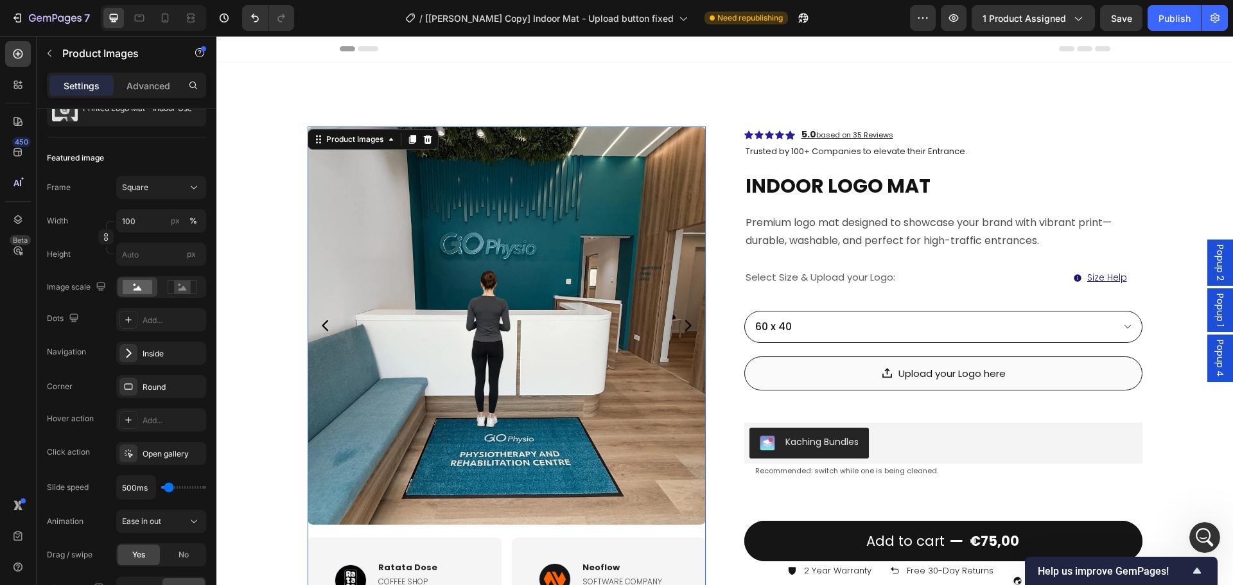
click at [321, 324] on icon "Carousel Back Arrow" at bounding box center [325, 325] width 15 height 15
